Goal: Task Accomplishment & Management: Use online tool/utility

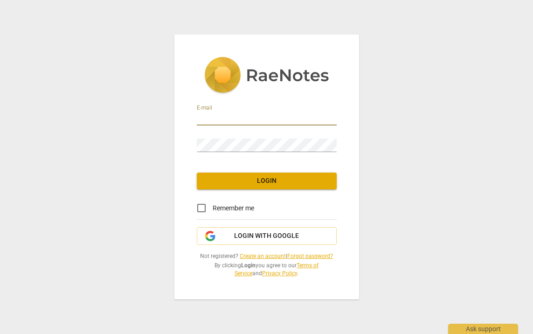
click at [238, 120] on input "email" at bounding box center [267, 119] width 140 height 14
type input "[PERSON_NAME][EMAIL_ADDRESS][DOMAIN_NAME]"
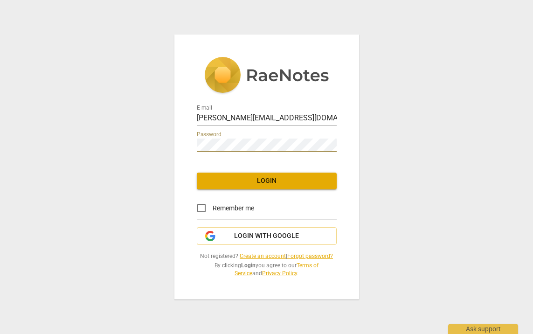
click at [257, 184] on span "Login" at bounding box center [266, 180] width 125 height 9
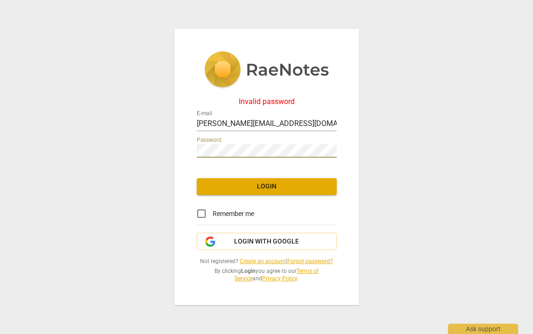
click at [247, 193] on button "Login" at bounding box center [267, 186] width 140 height 17
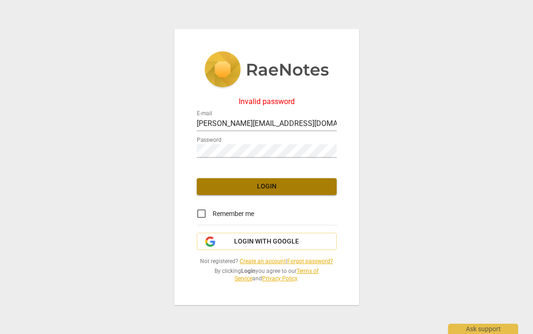
click at [258, 185] on span "Login" at bounding box center [266, 186] width 125 height 9
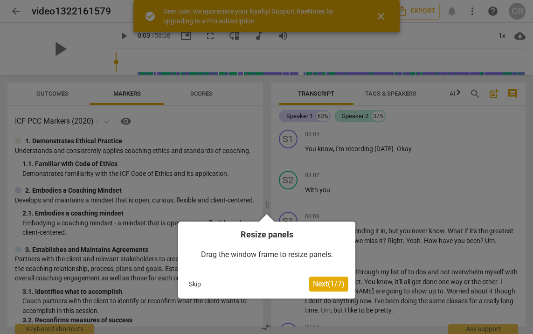
click at [326, 283] on span "Next ( 1 / 7 )" at bounding box center [329, 283] width 32 height 9
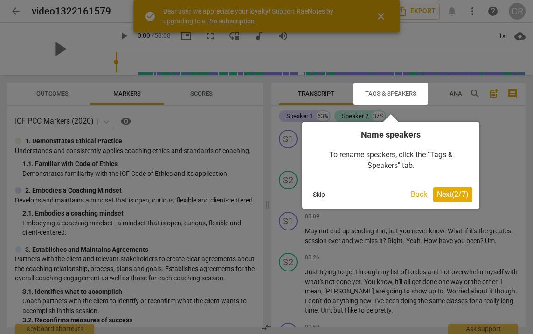
click at [459, 195] on span "Next ( 2 / 7 )" at bounding box center [453, 194] width 32 height 9
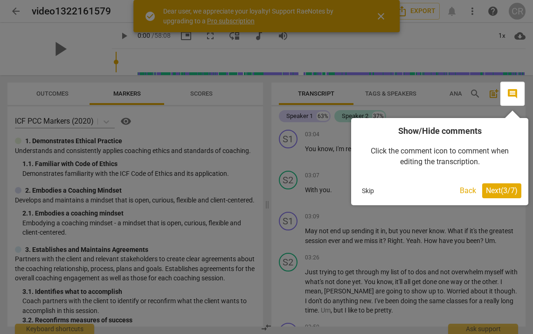
click at [500, 193] on span "Next ( 3 / 7 )" at bounding box center [502, 190] width 32 height 9
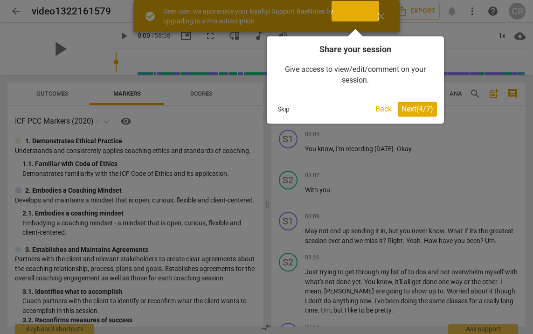
click at [412, 110] on span "Next ( 4 / 7 )" at bounding box center [418, 108] width 32 height 9
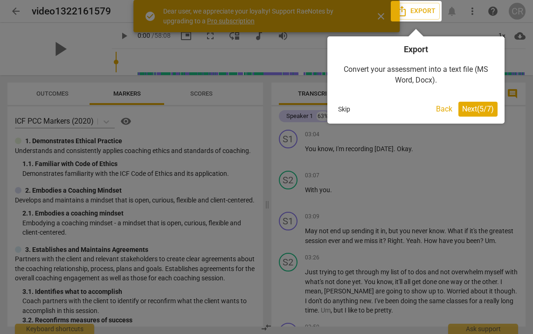
click at [475, 108] on span "Next ( 5 / 7 )" at bounding box center [478, 108] width 32 height 9
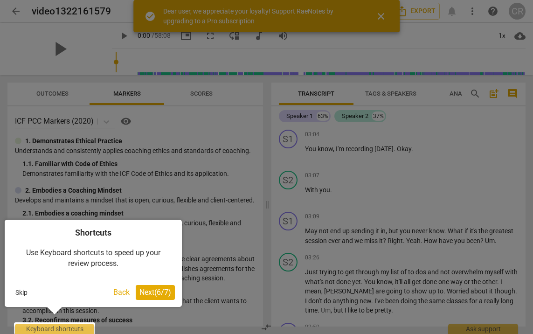
click at [162, 297] on button "Next ( 6 / 7 )" at bounding box center [155, 292] width 39 height 15
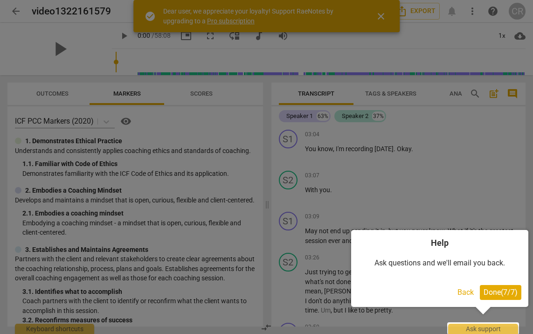
click at [492, 289] on span "Done ( 7 / 7 )" at bounding box center [501, 292] width 34 height 9
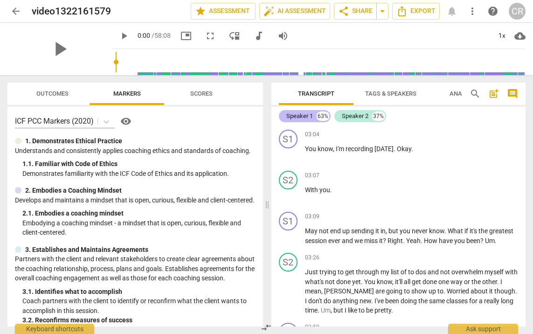
click at [305, 117] on div "Speaker 1" at bounding box center [299, 115] width 27 height 9
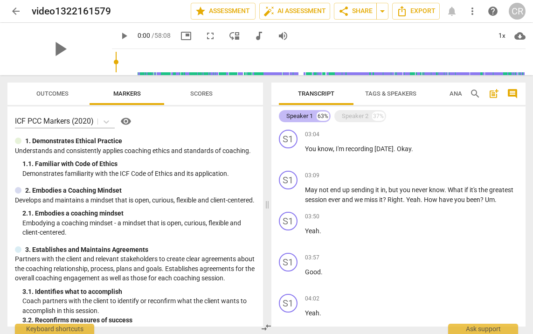
click at [306, 114] on div "Speaker 1" at bounding box center [299, 115] width 27 height 9
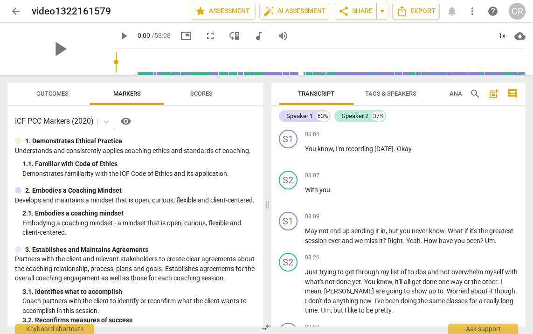
click at [382, 92] on span "Tags & Speakers" at bounding box center [390, 93] width 51 height 7
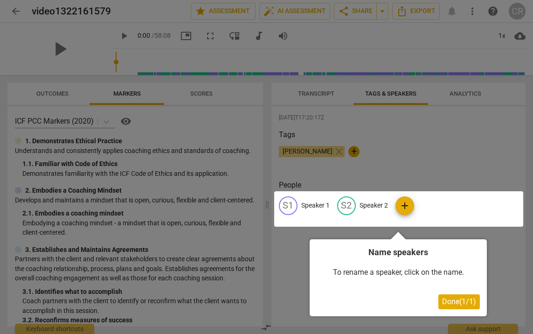
click at [321, 203] on div at bounding box center [398, 208] width 249 height 35
click at [322, 207] on div at bounding box center [398, 208] width 249 height 35
click at [463, 303] on span "Done ( 1 / 1 )" at bounding box center [459, 301] width 34 height 9
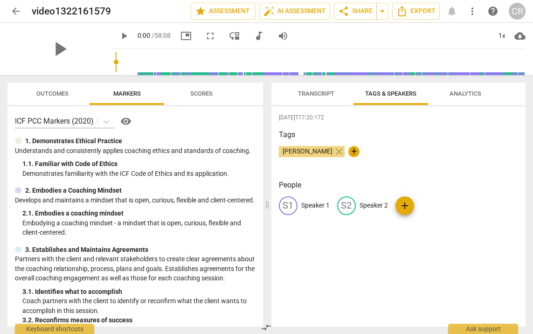
click at [319, 207] on p "Speaker 1" at bounding box center [315, 206] width 28 height 10
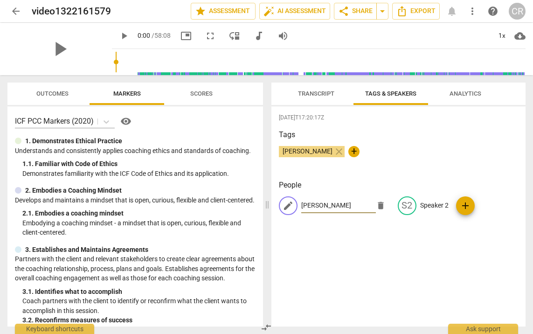
type input "[PERSON_NAME]"
click at [460, 209] on span "add" at bounding box center [465, 205] width 11 height 11
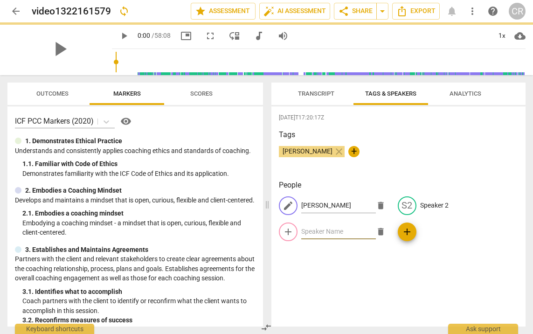
click at [376, 224] on input "text" at bounding box center [338, 231] width 75 height 15
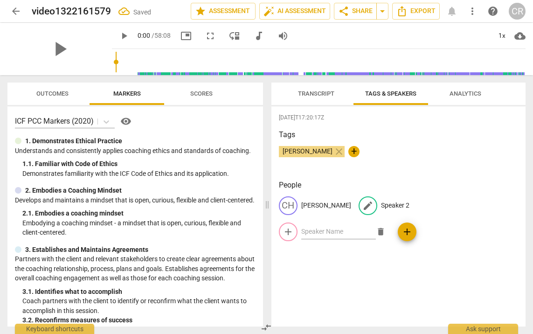
click at [381, 204] on p "Speaker 2" at bounding box center [395, 206] width 28 height 10
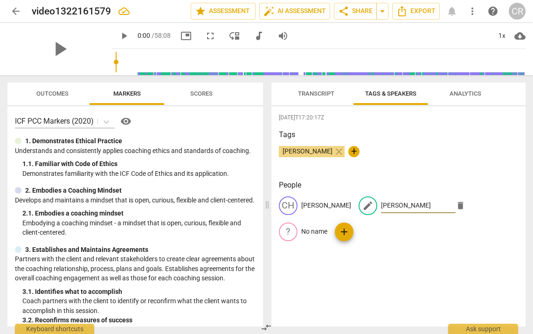
type input "[PERSON_NAME]"
click at [431, 231] on div "[DATE]T17:20:17Z Tags [PERSON_NAME] close + People CH [PERSON_NAME] edit [PERSO…" at bounding box center [398, 216] width 255 height 220
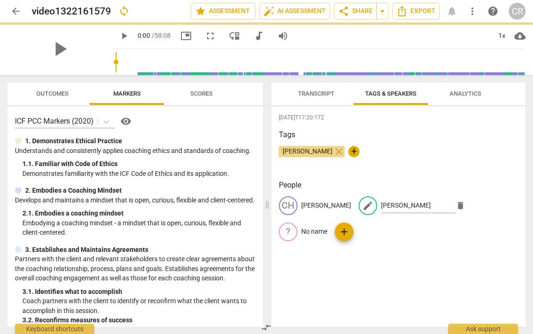
click at [321, 90] on span "Transcript" at bounding box center [316, 93] width 36 height 7
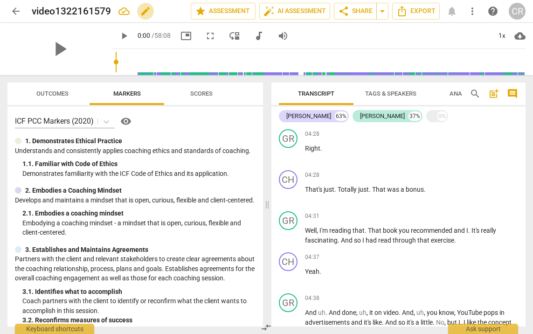
click at [144, 14] on span "edit" at bounding box center [145, 11] width 11 height 11
click at [113, 12] on input "video1322161579" at bounding box center [91, 11] width 118 height 18
type input "CharlesRCoaching#1"
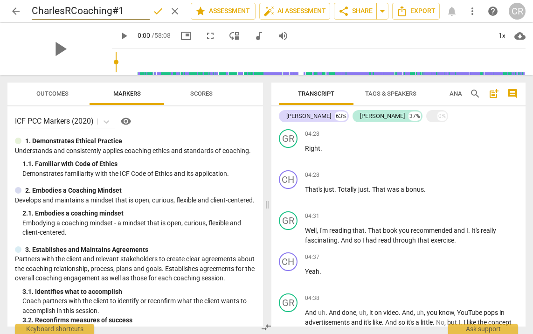
click at [351, 24] on div "play_arrow 0:00 / 58:08 picture_in_picture fullscreen move_down audiotrack volu…" at bounding box center [319, 36] width 414 height 26
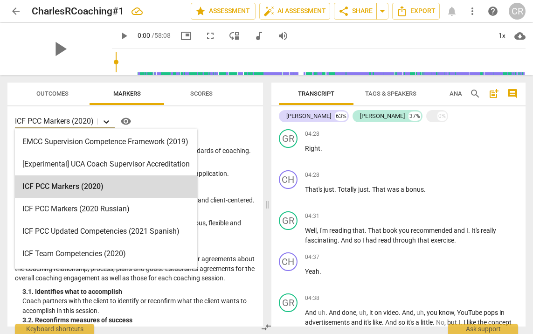
click at [107, 120] on icon at bounding box center [106, 121] width 9 height 9
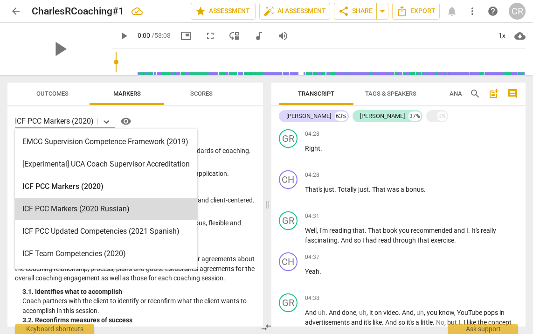
click at [137, 203] on div "ICF PCC Markers (2020 Russian)" at bounding box center [106, 209] width 182 height 22
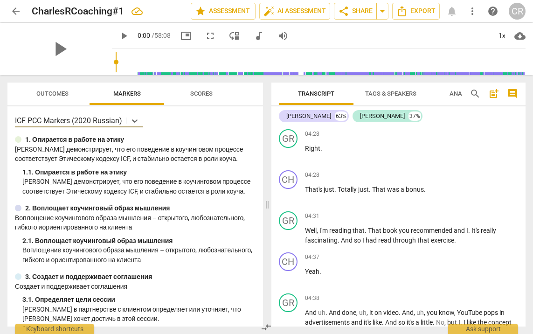
click at [137, 196] on p "[PERSON_NAME] демонстрирует, что его поведение в коучинговом процессе соответст…" at bounding box center [138, 186] width 233 height 19
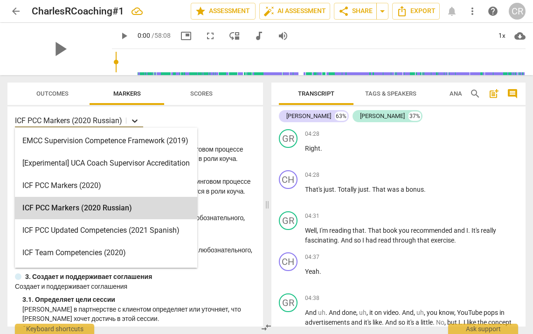
click at [138, 121] on icon at bounding box center [134, 120] width 9 height 9
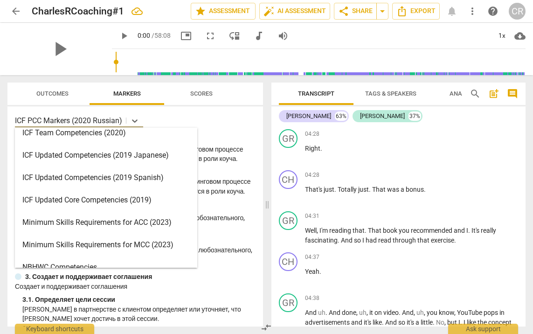
scroll to position [222, 0]
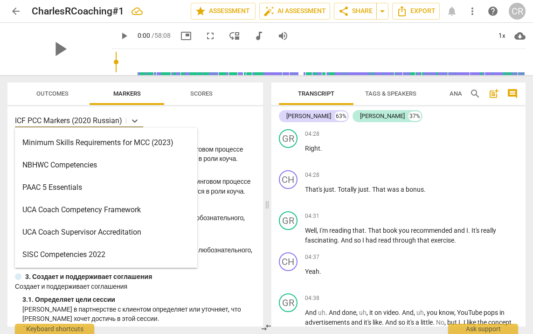
click at [134, 252] on div "SISC Competencies 2022" at bounding box center [106, 255] width 182 height 22
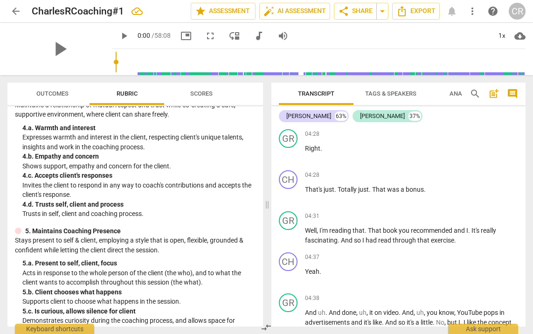
scroll to position [191, 0]
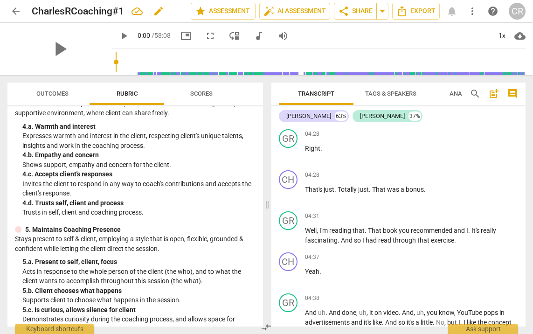
click at [157, 11] on span "edit" at bounding box center [158, 11] width 11 height 11
type input "C"
type input "CharlesRoberts-C1-S2-12Aug25-video.mp4"
click at [305, 29] on div "play_arrow 0:00 / 58:08 picture_in_picture fullscreen move_down audiotrack volu…" at bounding box center [319, 36] width 414 height 26
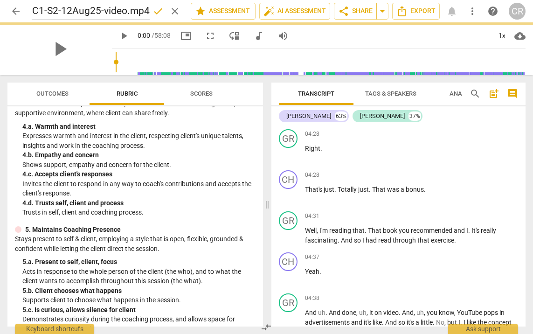
scroll to position [0, 0]
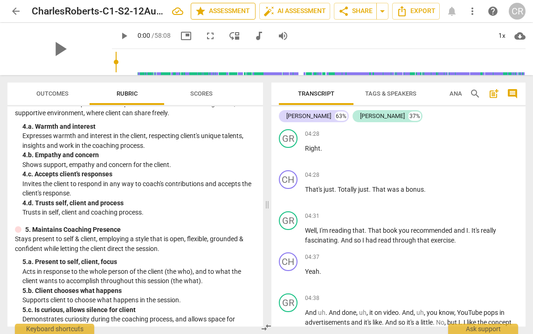
click at [219, 12] on span "star Assessment" at bounding box center [223, 11] width 56 height 11
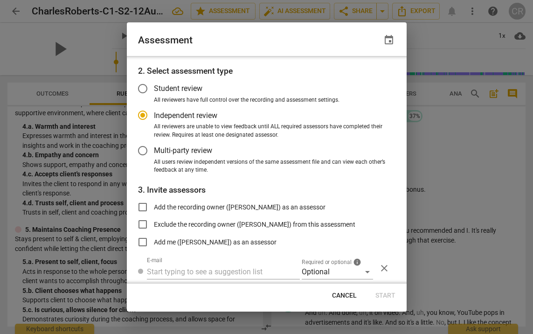
scroll to position [61, 0]
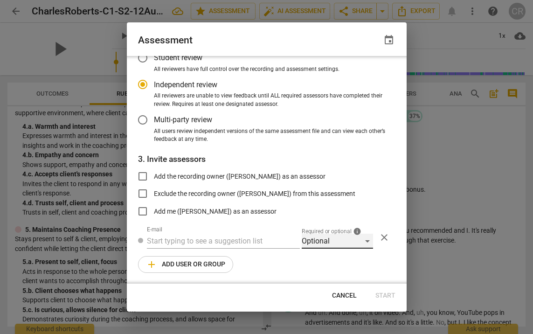
click at [366, 243] on div "Optional" at bounding box center [337, 241] width 71 height 15
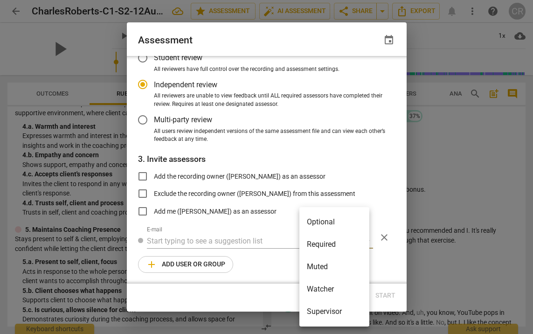
click at [360, 223] on li "Optional" at bounding box center [334, 222] width 70 height 22
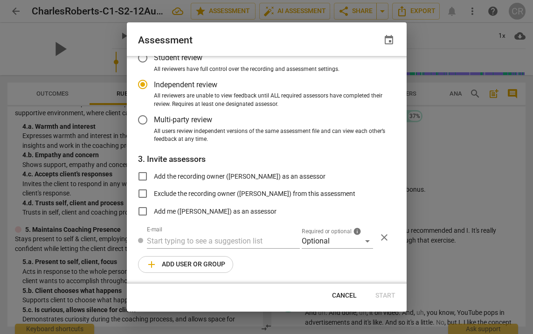
click at [443, 30] on div at bounding box center [266, 167] width 533 height 334
radio input "false"
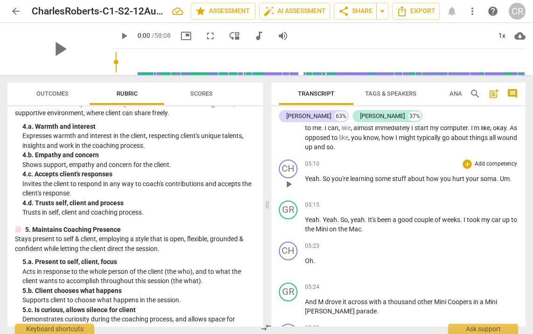
scroll to position [1025, 0]
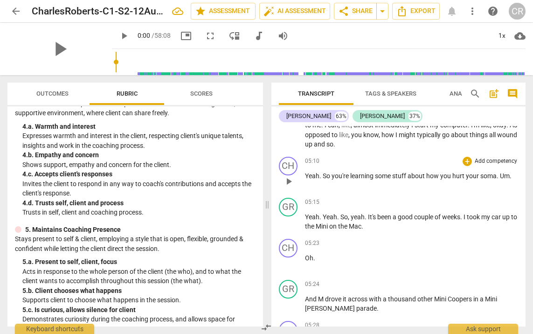
click at [464, 178] on span "hurt" at bounding box center [459, 175] width 14 height 7
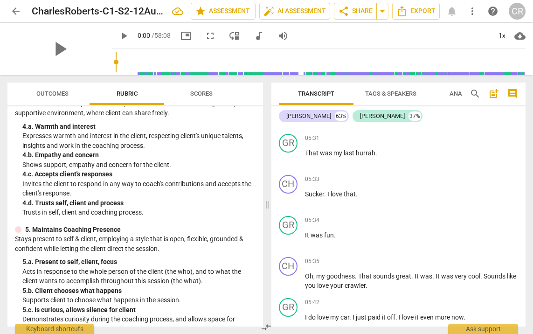
scroll to position [1255, 0]
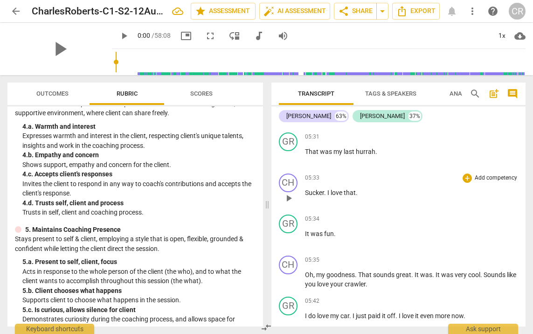
click at [324, 192] on span "." at bounding box center [325, 192] width 3 height 7
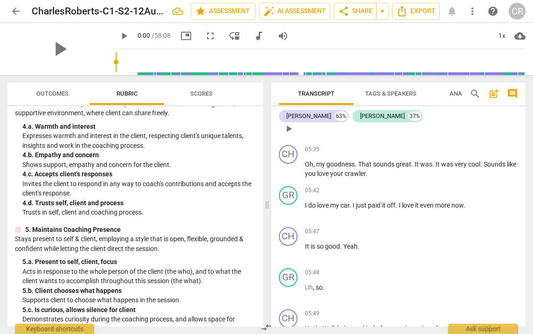
scroll to position [1367, 0]
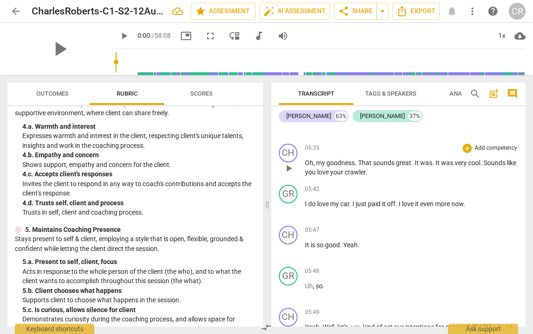
click at [368, 173] on span "." at bounding box center [367, 171] width 2 height 7
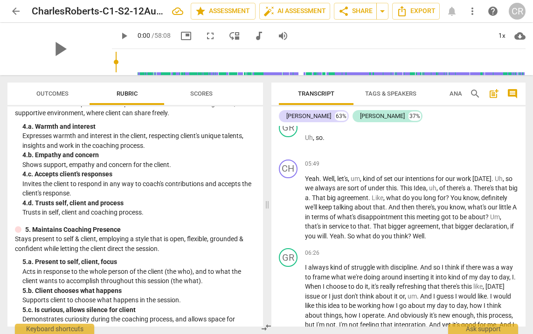
scroll to position [1518, 0]
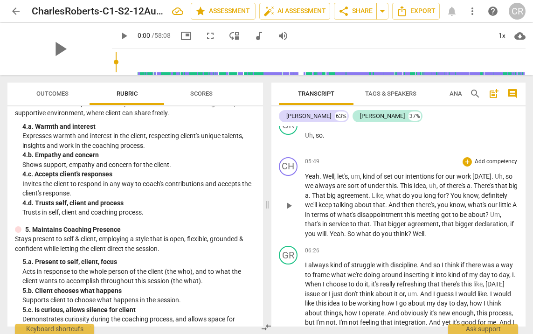
click at [397, 216] on span "disappointment" at bounding box center [380, 214] width 47 height 7
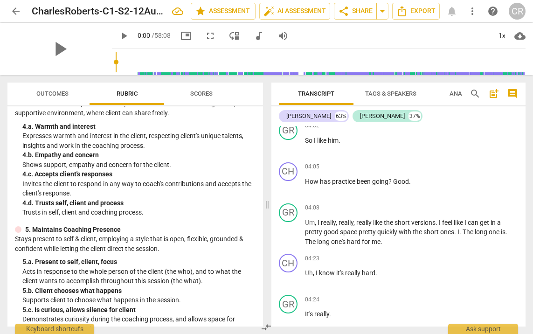
scroll to position [0, 0]
